Goal: Transaction & Acquisition: Purchase product/service

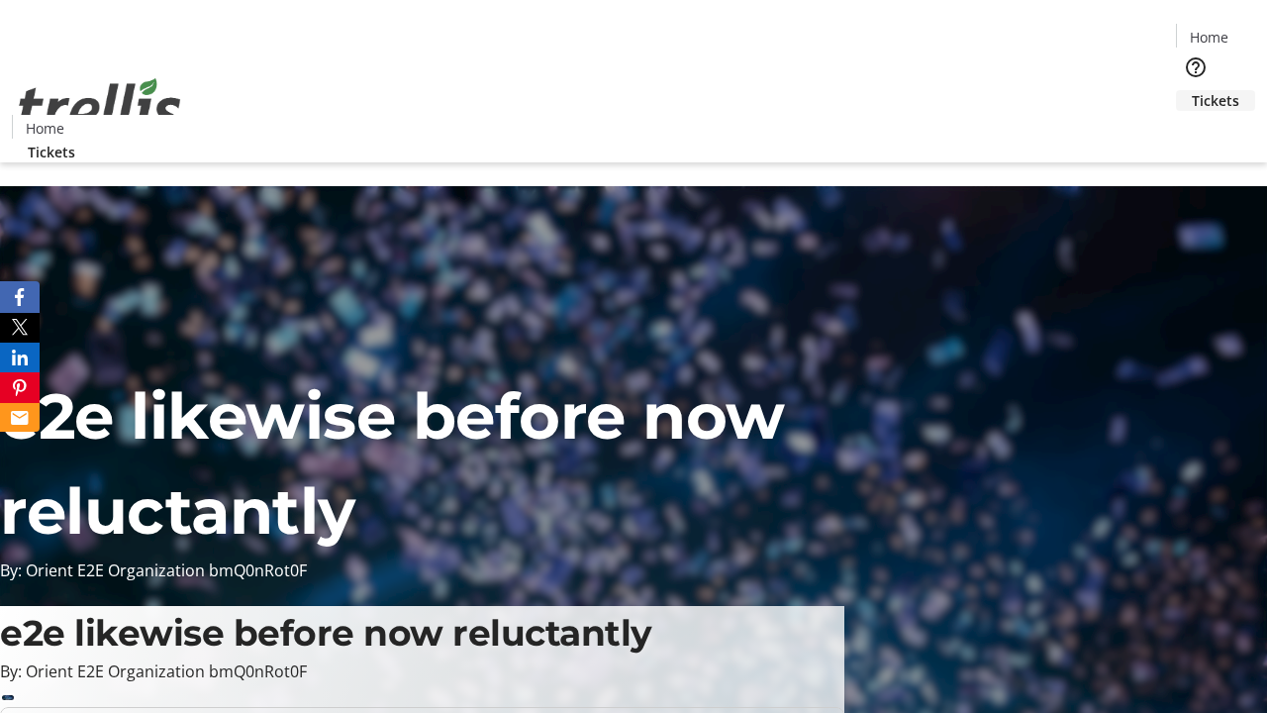
click at [1192, 90] on span "Tickets" at bounding box center [1216, 100] width 48 height 21
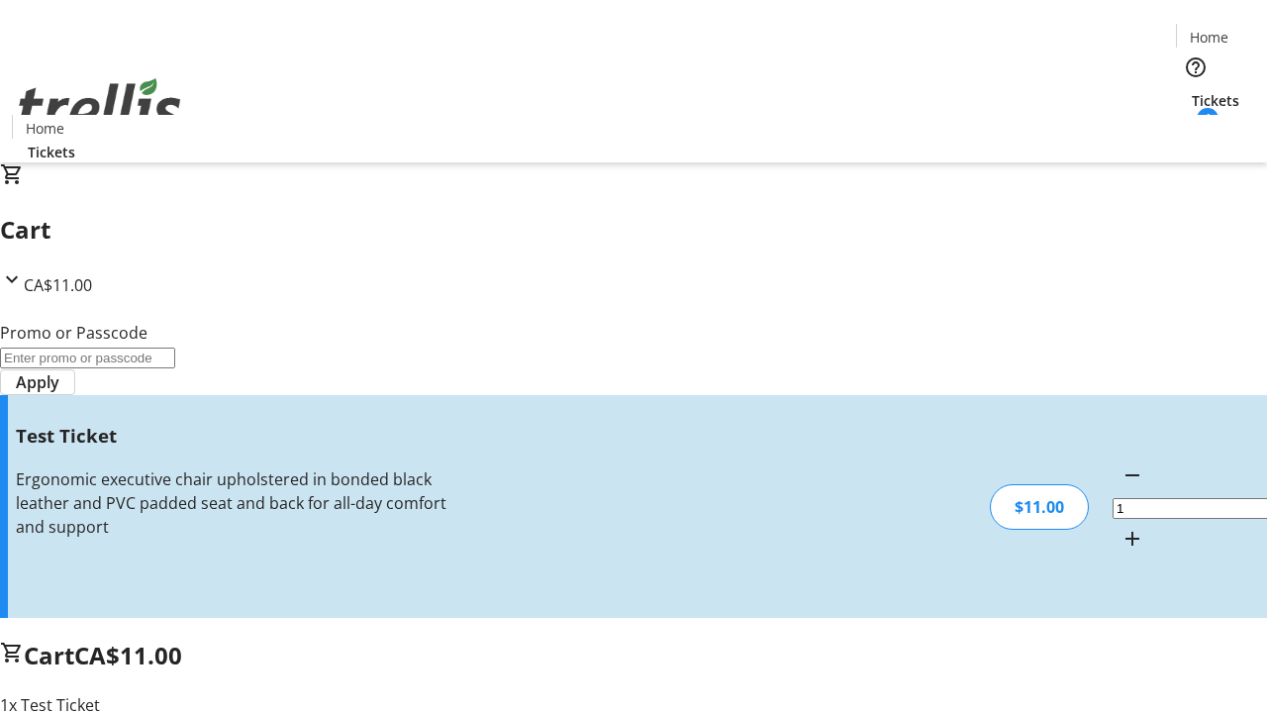
type input "UNLOCK"
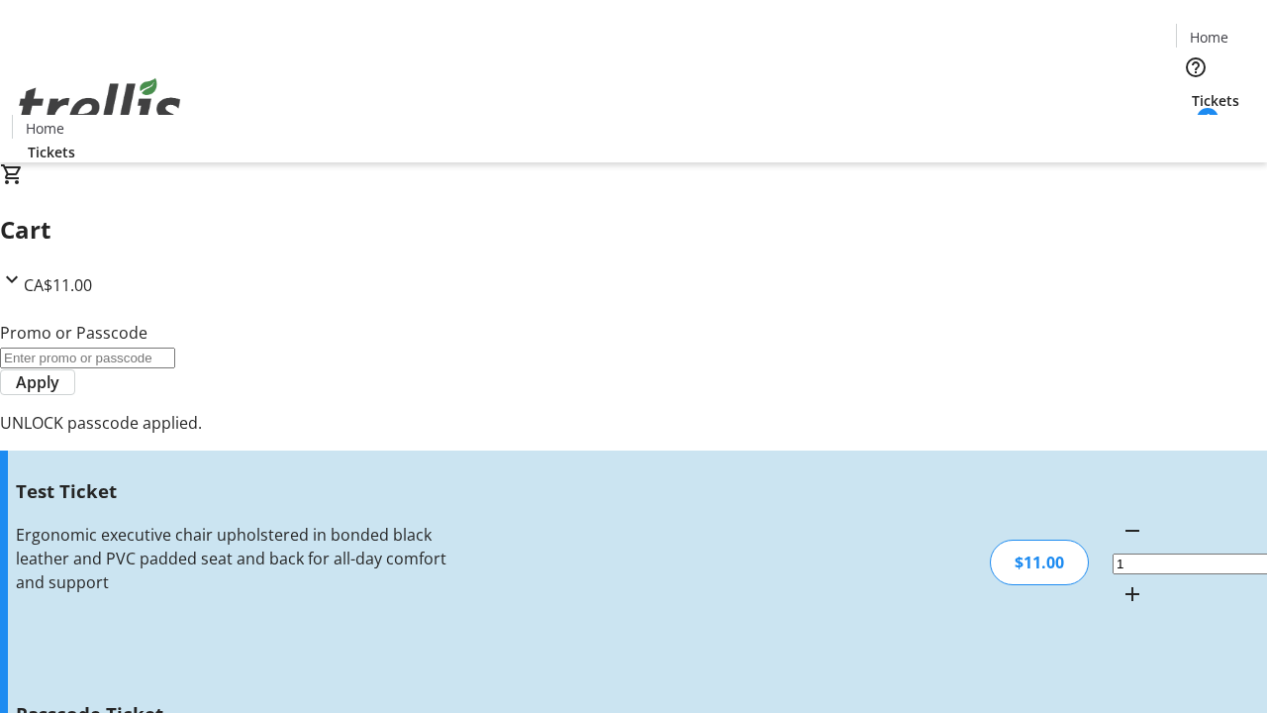
type input "5"
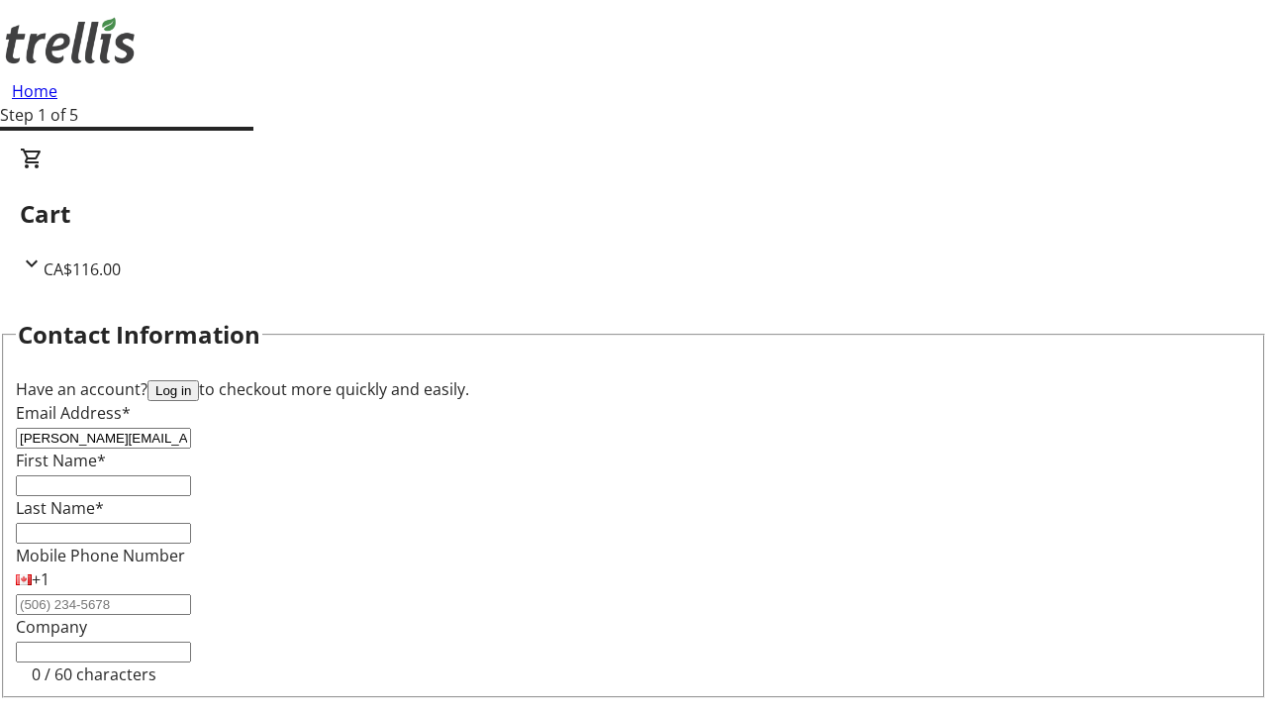
type input "[PERSON_NAME][EMAIL_ADDRESS][DOMAIN_NAME]"
type input "[PERSON_NAME]"
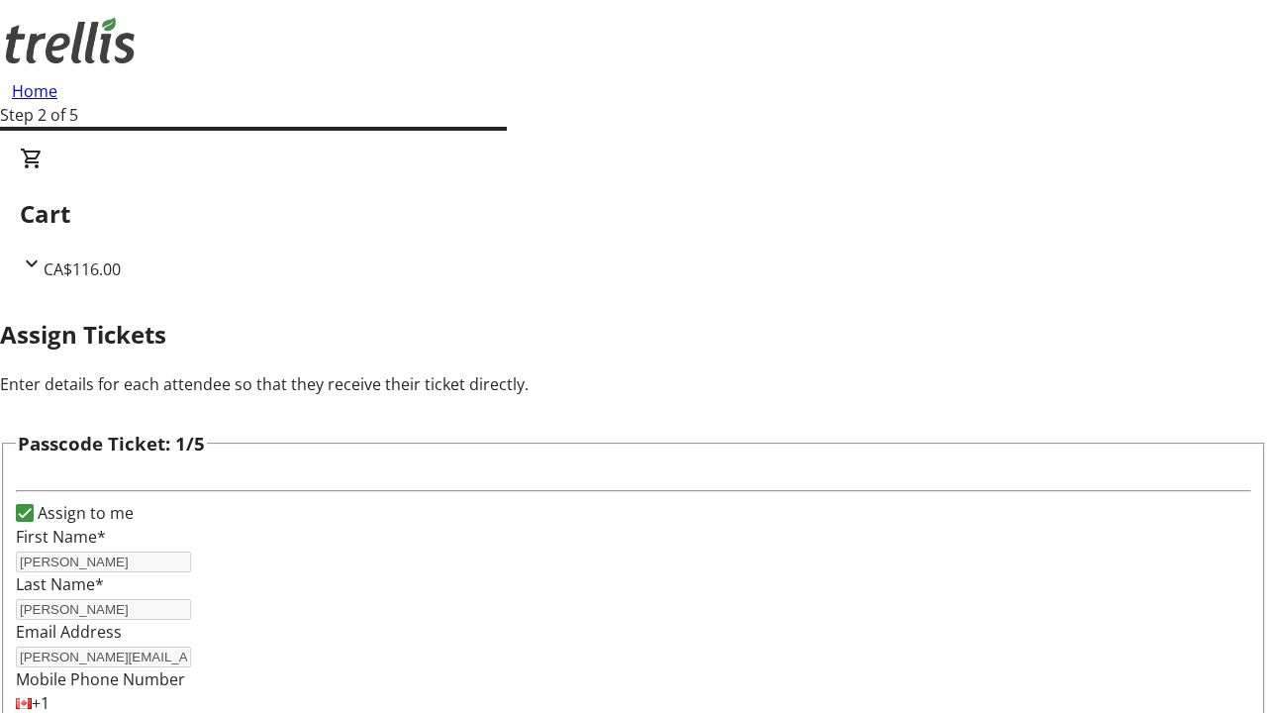
type input "Katlynn"
type input "[PERSON_NAME]"
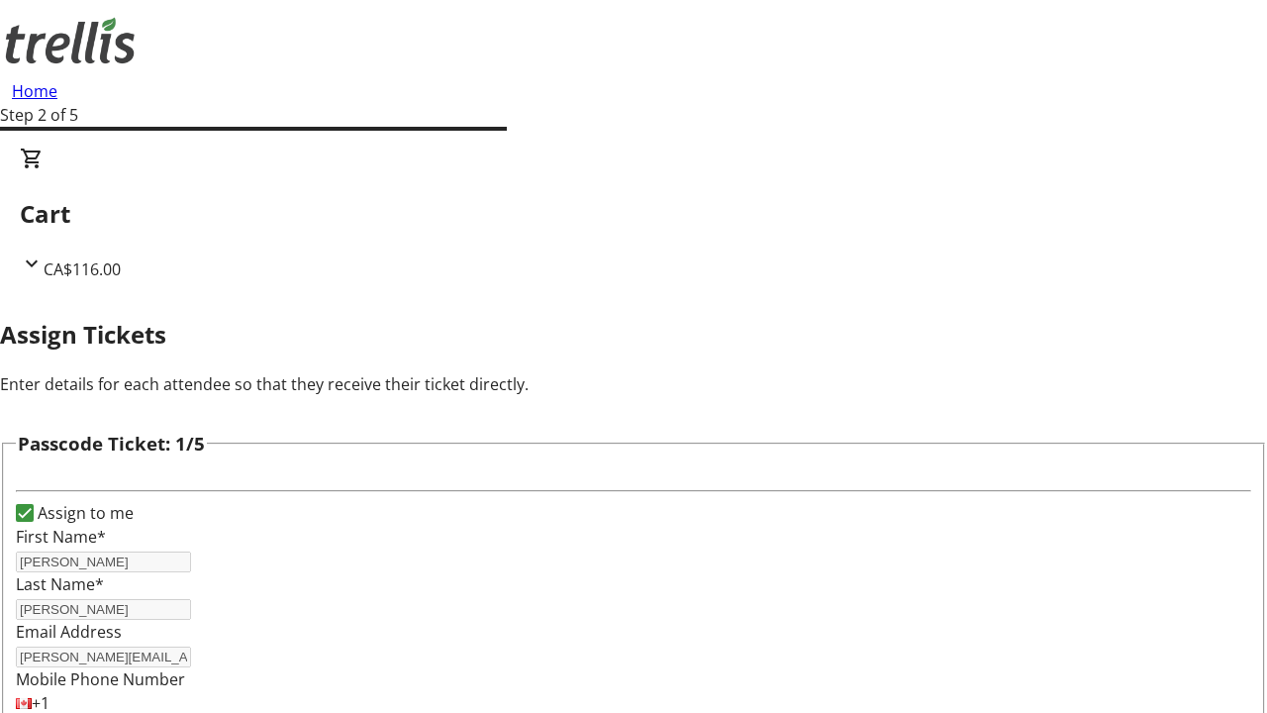
scroll to position [1926, 0]
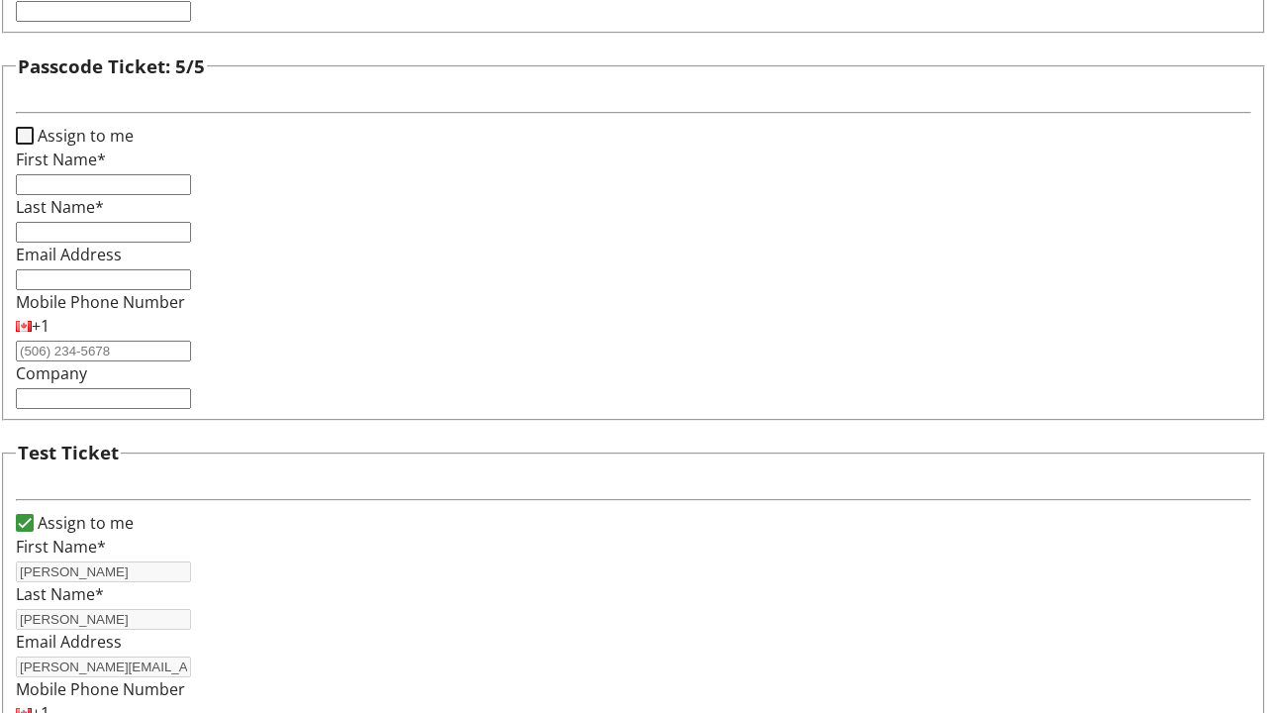
type input "[PERSON_NAME]"
click at [34, 145] on input "Assign to me" at bounding box center [25, 136] width 18 height 18
checkbox input "true"
type input "[PERSON_NAME]"
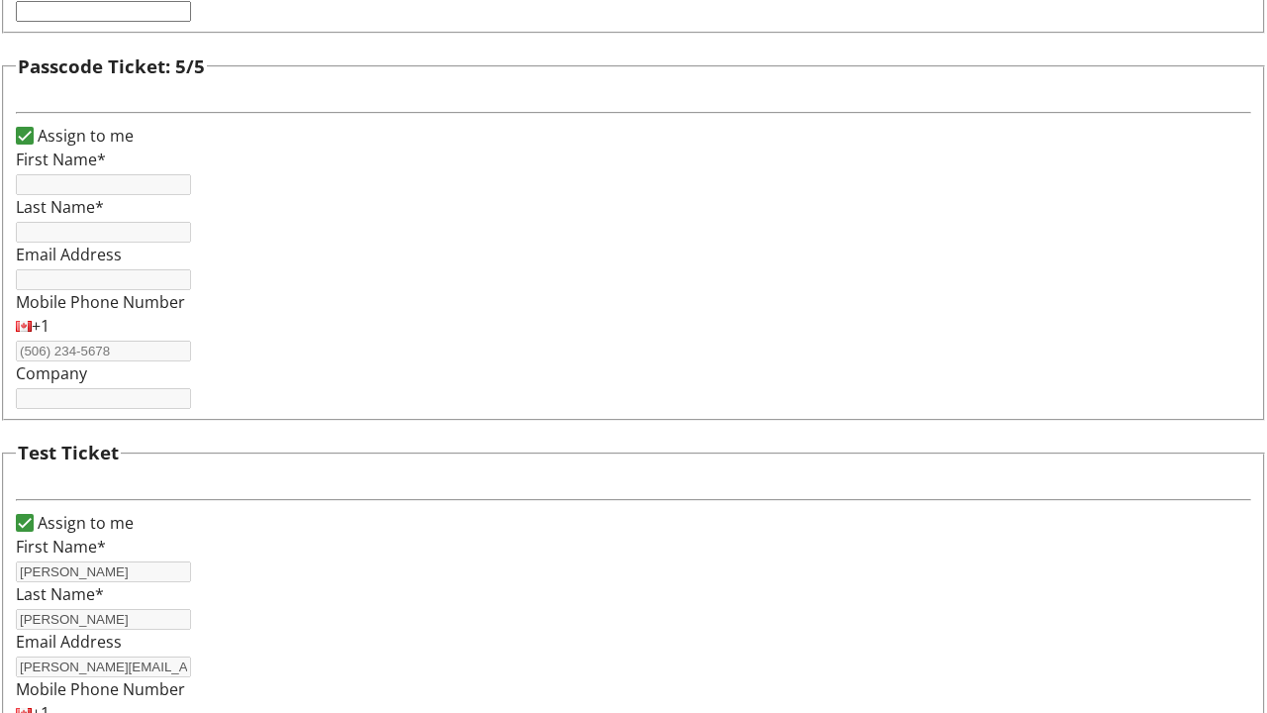
type input "[PERSON_NAME]"
type input "[PERSON_NAME][EMAIL_ADDRESS][DOMAIN_NAME]"
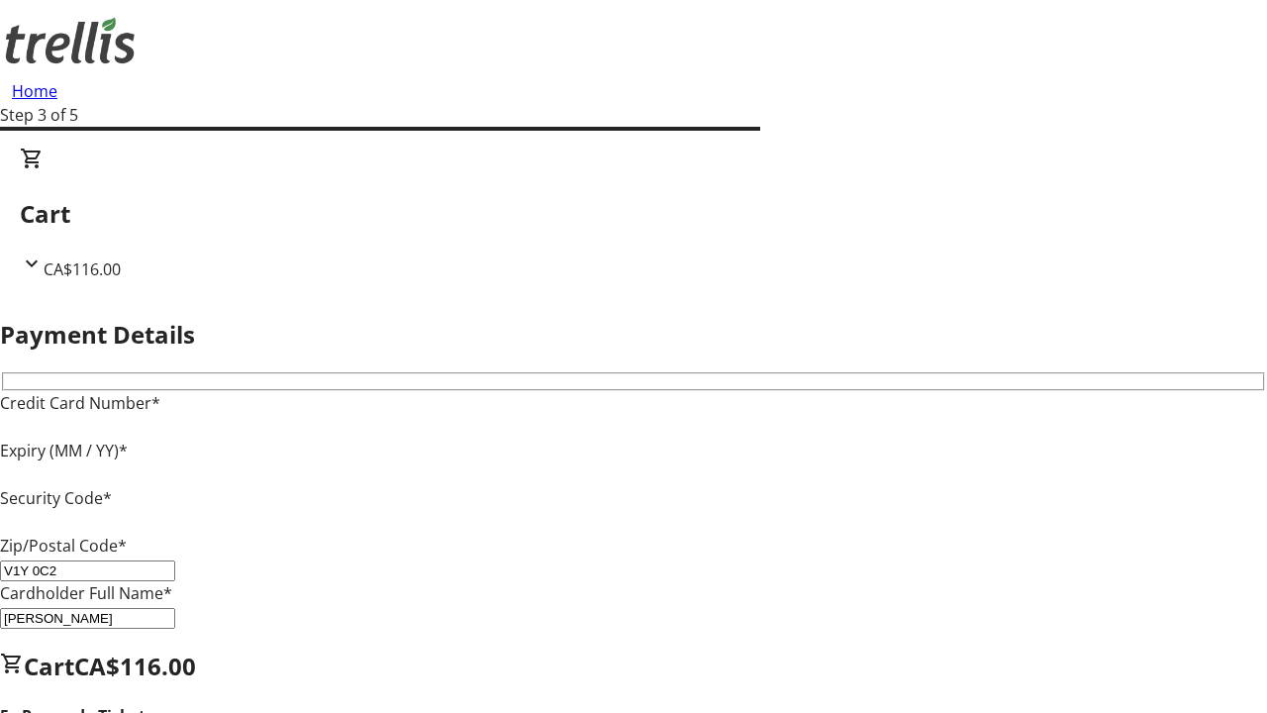
type input "V1Y 0C2"
